Goal: Navigation & Orientation: Find specific page/section

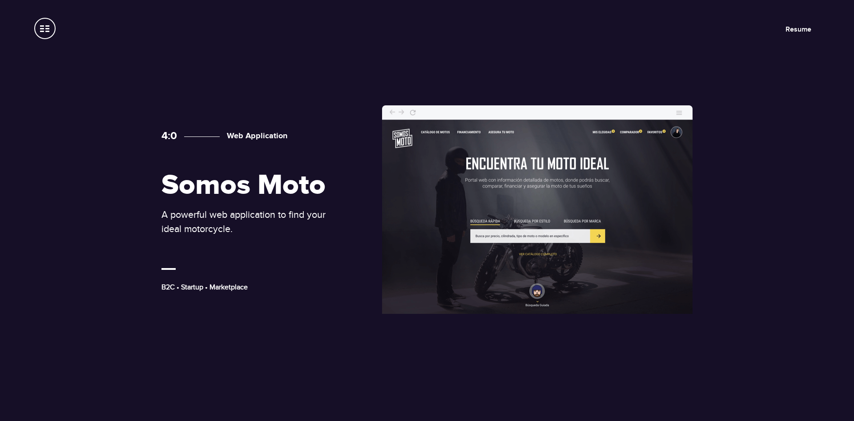
click at [42, 28] on span at bounding box center [44, 28] width 21 height 21
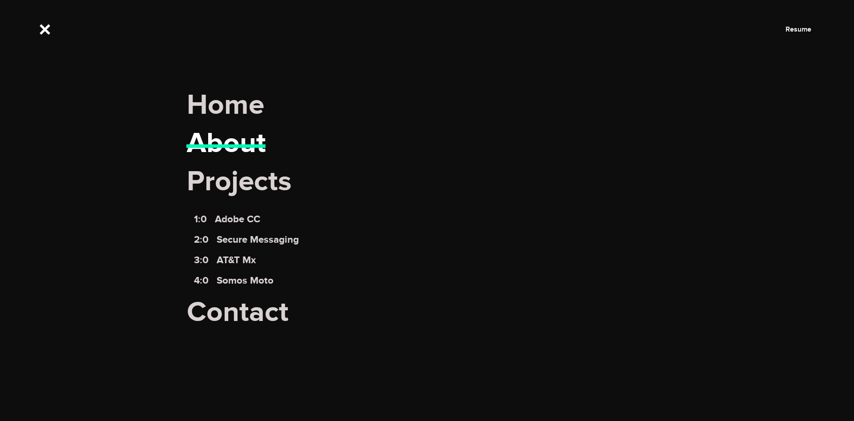
click at [228, 143] on link "About" at bounding box center [226, 143] width 79 height 35
